Goal: Transaction & Acquisition: Obtain resource

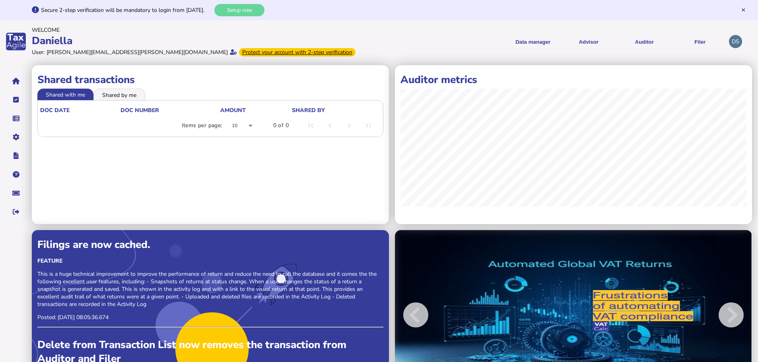
click at [343, 37] on div "Daniella" at bounding box center [204, 41] width 345 height 14
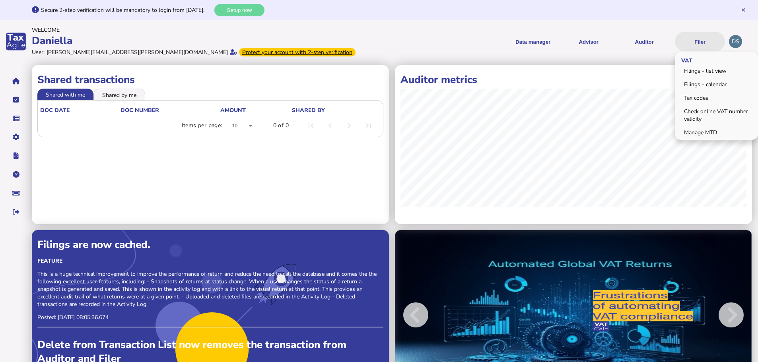
click at [697, 41] on button "Filer" at bounding box center [700, 41] width 50 height 19
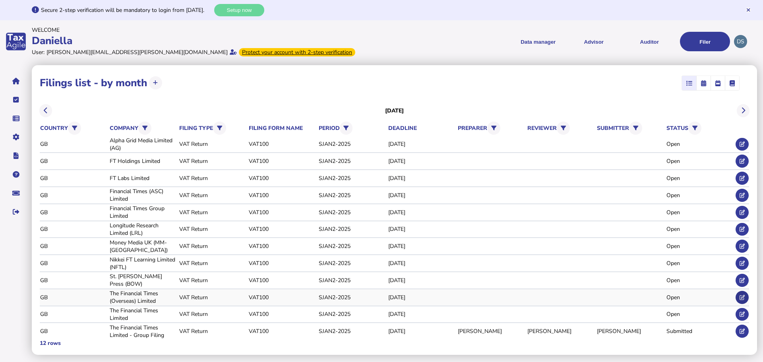
click at [744, 298] on icon at bounding box center [742, 297] width 5 height 5
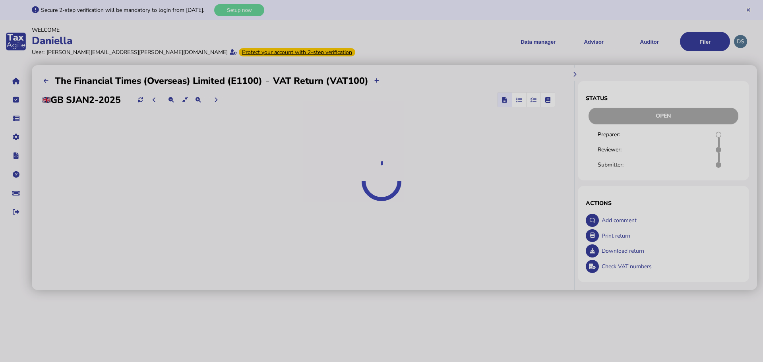
click at [276, 43] on div at bounding box center [381, 181] width 763 height 362
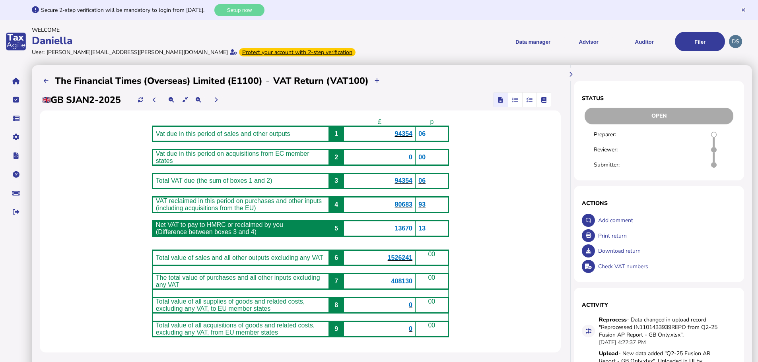
click at [508, 205] on div "£ p Vat due in this period of sales and other outputs 1 94354 06 Vat due in thi…" at bounding box center [300, 232] width 521 height 242
click at [440, 52] on div "Data manager VAT Transaction list Upload list Advisor VAT Advisor for VAT Check…" at bounding box center [553, 41] width 345 height 31
click at [534, 136] on div "£ p Vat due in this period of sales and other outputs 1 94354 06 Vat due in thi…" at bounding box center [300, 232] width 521 height 242
click at [523, 91] on div at bounding box center [522, 100] width 77 height 20
click at [524, 97] on span "button" at bounding box center [529, 100] width 13 height 14
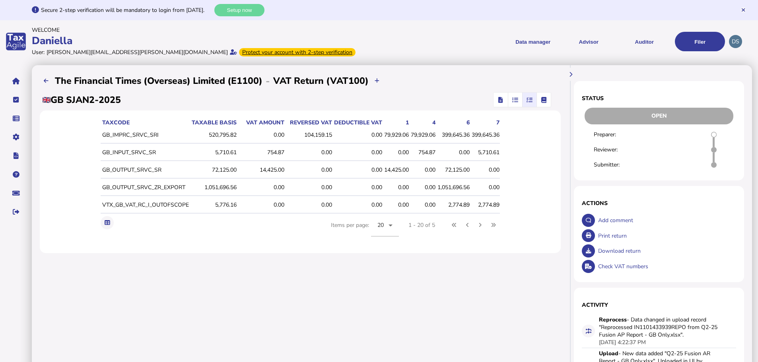
click at [410, 52] on div "Data manager VAT Transaction list Upload list Advisor VAT Advisor for VAT Check…" at bounding box center [553, 41] width 345 height 31
click at [544, 189] on div "taxCode Taxable basis VAT amount Reversed VAT Deductible VAT 1 4 6 7 GB_IMPRC_S…" at bounding box center [300, 182] width 521 height 143
click at [105, 224] on icon at bounding box center [107, 222] width 5 height 5
click at [435, 45] on menu "Data manager VAT Transaction list Upload list Advisor VAT Advisor for VAT Check…" at bounding box center [553, 41] width 345 height 19
